Goal: Task Accomplishment & Management: Manage account settings

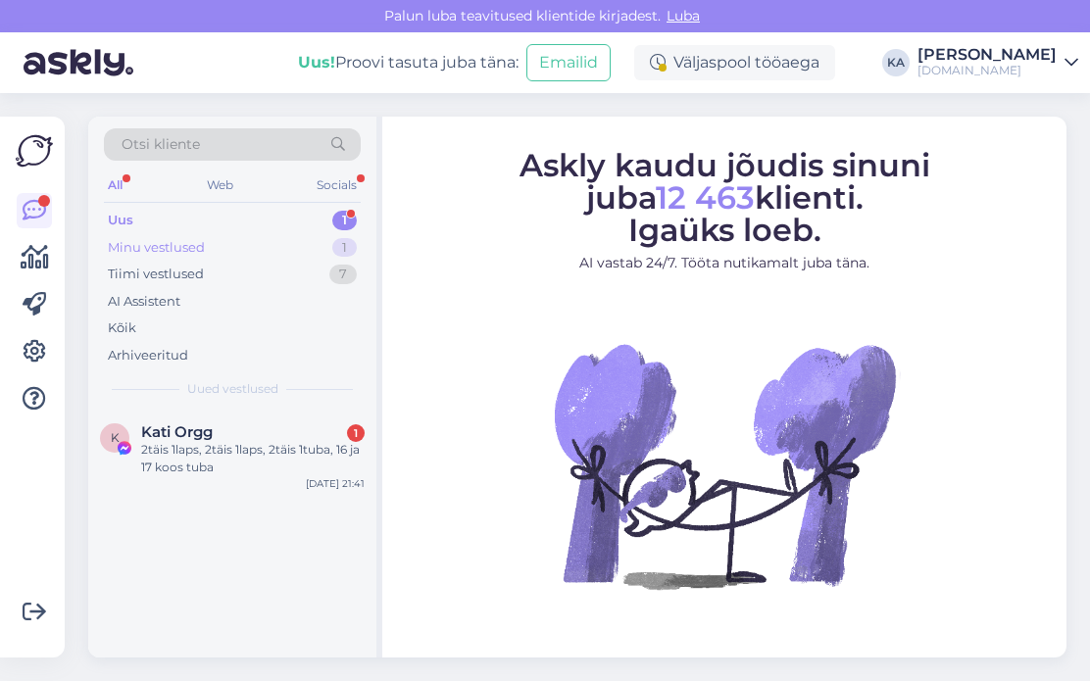
click at [142, 242] on div "Minu vestlused" at bounding box center [156, 248] width 97 height 20
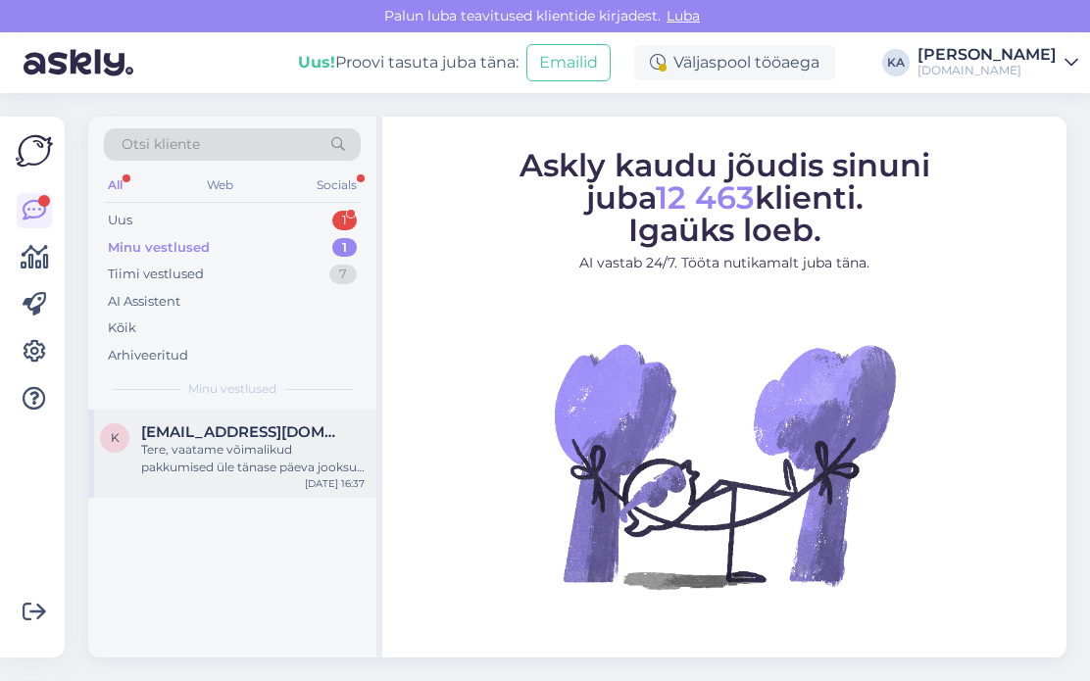
click at [185, 481] on div "k [EMAIL_ADDRESS][DOMAIN_NAME] Tere, vaatame võimalikud pakkumised üle tänase p…" at bounding box center [232, 454] width 288 height 88
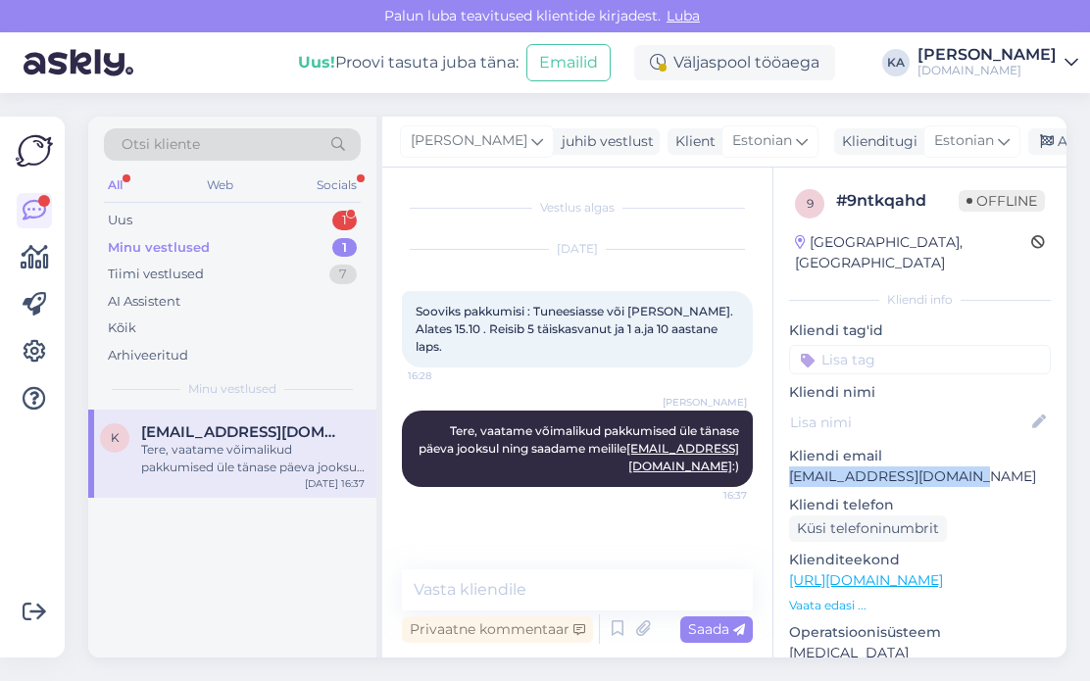
drag, startPoint x: 922, startPoint y: 458, endPoint x: 785, endPoint y: 455, distance: 137.3
click at [785, 455] on div "9 # 9ntkqahd Offline [GEOGRAPHIC_DATA], [GEOGRAPHIC_DATA] info Kliendi tag'id K…" at bounding box center [919, 581] width 293 height 826
copy p "[EMAIL_ADDRESS][DOMAIN_NAME]"
click at [878, 495] on p "Kliendi telefon" at bounding box center [920, 505] width 262 height 21
click at [273, 468] on div "Tere, vaatame võimalikud pakkumised üle tänase päeva jooksul ning saadame meili…" at bounding box center [252, 458] width 223 height 35
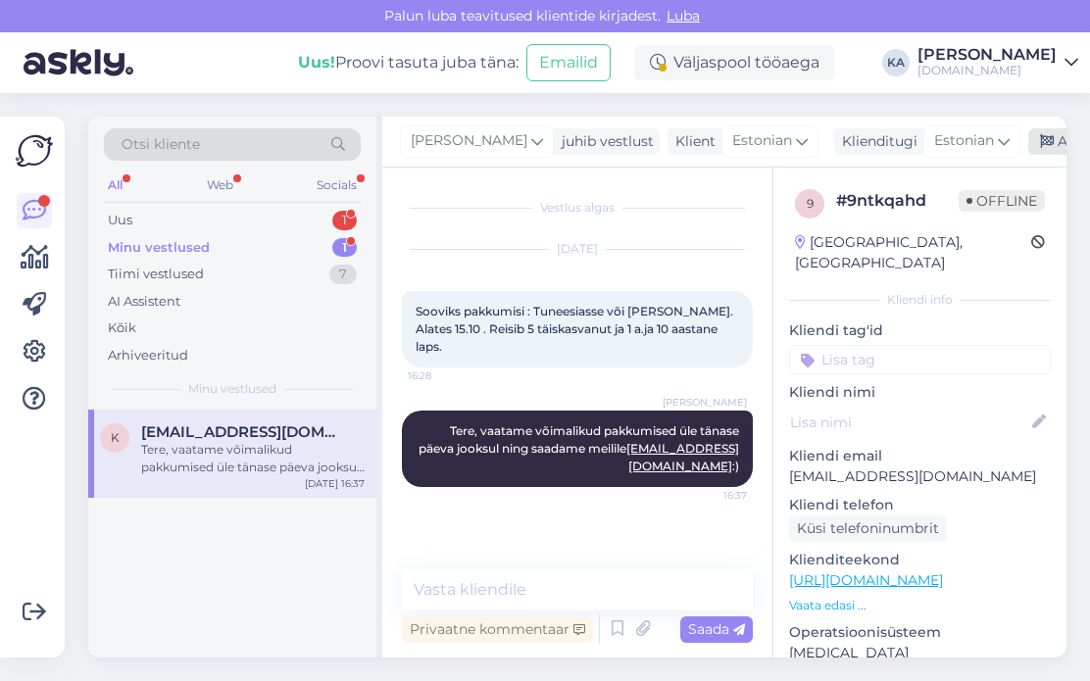
click at [1039, 142] on div "Arhiveeri vestlus" at bounding box center [1103, 141] width 151 height 26
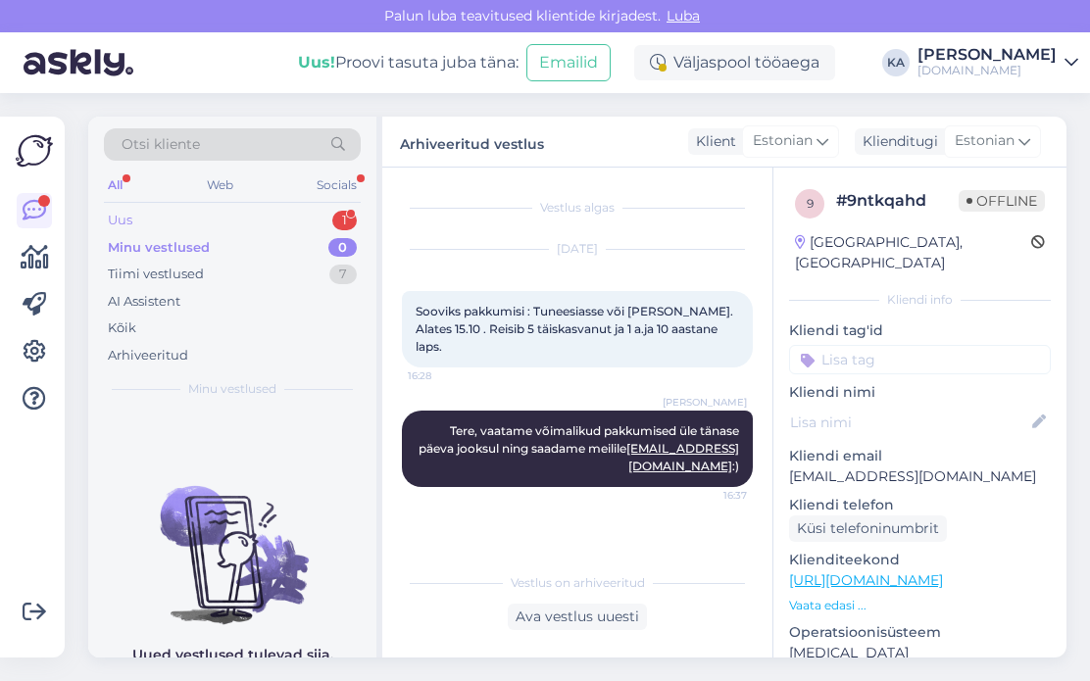
click at [164, 219] on div "Uus 1" at bounding box center [232, 220] width 257 height 27
